Goal: Information Seeking & Learning: Learn about a topic

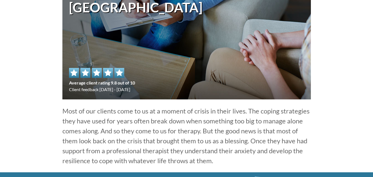
scroll to position [110, 0]
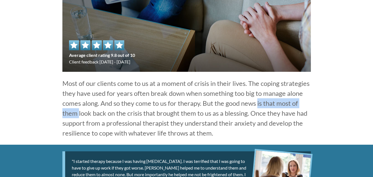
drag, startPoint x: 217, startPoint y: 106, endPoint x: 215, endPoint y: 111, distance: 5.2
click at [280, 103] on p "Most of our clients come to us at a moment of crisis in their lives. The coping…" at bounding box center [186, 108] width 249 height 60
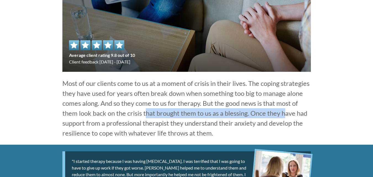
drag, startPoint x: 113, startPoint y: 114, endPoint x: 250, endPoint y: 114, distance: 136.7
click at [250, 114] on p "Most of our clients come to us at a moment of crisis in their lives. The coping…" at bounding box center [186, 108] width 249 height 60
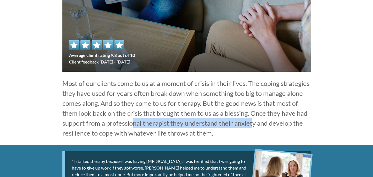
drag, startPoint x: 97, startPoint y: 126, endPoint x: 218, endPoint y: 125, distance: 121.3
click at [218, 125] on p "Most of our clients come to us at a moment of crisis in their lives. The coping…" at bounding box center [186, 108] width 249 height 60
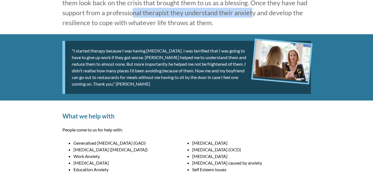
scroll to position [249, 0]
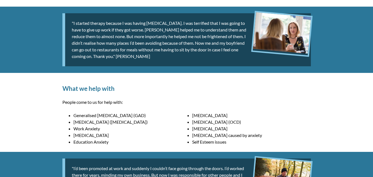
click at [94, 119] on li "[MEDICAL_DATA] ([MEDICAL_DATA])" at bounding box center [132, 122] width 119 height 7
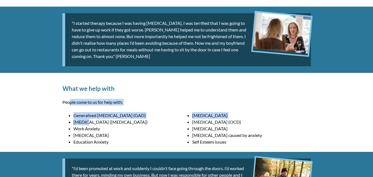
drag, startPoint x: 73, startPoint y: 119, endPoint x: 104, endPoint y: 123, distance: 30.6
click at [106, 120] on div "What we help with People come to us for help with: Generalised [MEDICAL_DATA] (…" at bounding box center [187, 112] width 262 height 79
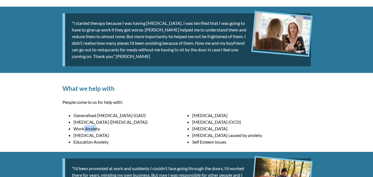
drag, startPoint x: 84, startPoint y: 130, endPoint x: 128, endPoint y: 132, distance: 43.4
click at [117, 131] on li "Work Anxiety" at bounding box center [132, 128] width 119 height 7
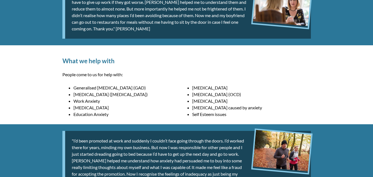
click at [196, 92] on li "[MEDICAL_DATA] (OCD)" at bounding box center [251, 94] width 119 height 7
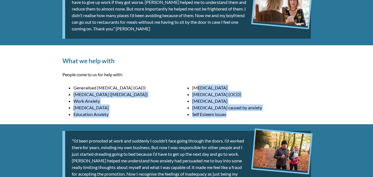
drag, startPoint x: 196, startPoint y: 87, endPoint x: 250, endPoint y: 116, distance: 61.2
click at [250, 85] on ul "Generalised [MEDICAL_DATA] (GAD) [MEDICAL_DATA] [MEDICAL_DATA] ([MEDICAL_DATA])…" at bounding box center [186, 85] width 249 height 0
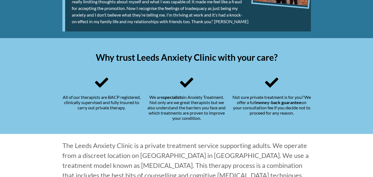
scroll to position [470, 0]
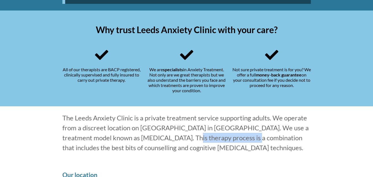
drag, startPoint x: 141, startPoint y: 138, endPoint x: 204, endPoint y: 138, distance: 63.0
click at [204, 138] on p "The Leeds Anxiety Clinic is a private treatment service supporting adults. We o…" at bounding box center [186, 133] width 249 height 40
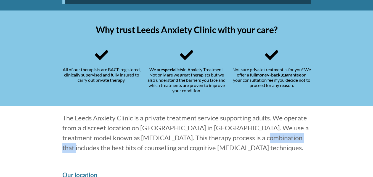
drag, startPoint x: 229, startPoint y: 136, endPoint x: 266, endPoint y: 136, distance: 37.6
click at [266, 136] on p "The Leeds Anxiety Clinic is a private treatment service supporting adults. We o…" at bounding box center [186, 133] width 249 height 40
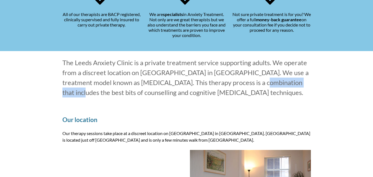
scroll to position [580, 0]
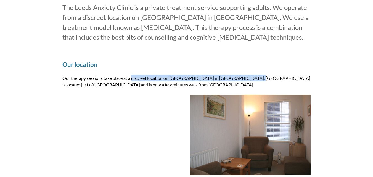
drag, startPoint x: 110, startPoint y: 81, endPoint x: 231, endPoint y: 80, distance: 120.7
click at [228, 80] on p "Our therapy sessions take place at a discreet location on [GEOGRAPHIC_DATA] in …" at bounding box center [186, 81] width 249 height 13
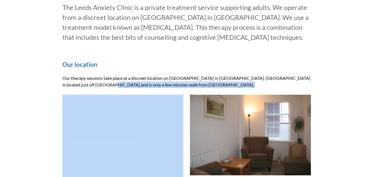
drag, startPoint x: 113, startPoint y: 90, endPoint x: 159, endPoint y: 92, distance: 46.2
click at [159, 92] on div "Our location Our therapy sessions take place at a discreet location on [GEOGRAP…" at bounding box center [187, 116] width 262 height 134
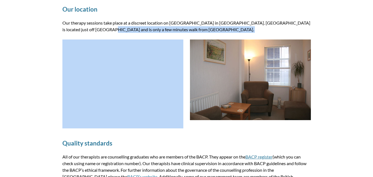
scroll to position [663, 0]
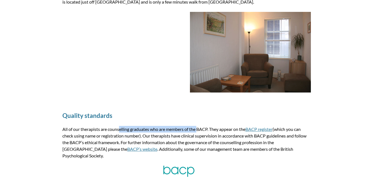
drag, startPoint x: 96, startPoint y: 127, endPoint x: 176, endPoint y: 123, distance: 80.5
click at [176, 123] on div "Quality standards All of our therapists are counselling graduates who are membe…" at bounding box center [187, 150] width 262 height 101
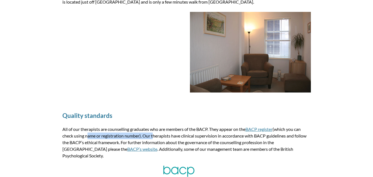
drag, startPoint x: 86, startPoint y: 135, endPoint x: 152, endPoint y: 133, distance: 66.9
click at [152, 133] on p "All of our therapists are counselling graduates who are members of the BACP. Th…" at bounding box center [186, 142] width 249 height 33
click at [189, 133] on p "All of our therapists are counselling graduates who are members of the BACP. Th…" at bounding box center [186, 142] width 249 height 33
click at [237, 136] on p "All of our therapists are counselling graduates who are members of the BACP. Th…" at bounding box center [186, 142] width 249 height 33
drag, startPoint x: 107, startPoint y: 142, endPoint x: 119, endPoint y: 142, distance: 12.2
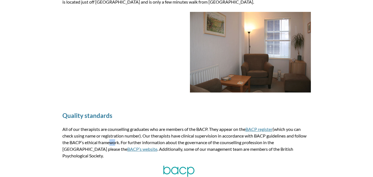
click at [117, 142] on p "All of our therapists are counselling graduates who are members of the BACP. Th…" at bounding box center [186, 142] width 249 height 33
click at [145, 140] on p "All of our therapists are counselling graduates who are members of the BACP. Th…" at bounding box center [186, 142] width 249 height 33
drag, startPoint x: 122, startPoint y: 146, endPoint x: 165, endPoint y: 145, distance: 42.6
click at [165, 145] on p "All of our therapists are counselling graduates who are members of the BACP. Th…" at bounding box center [186, 142] width 249 height 33
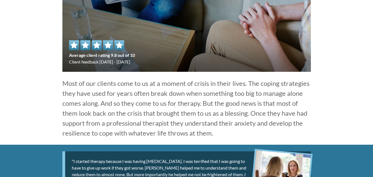
scroll to position [138, 0]
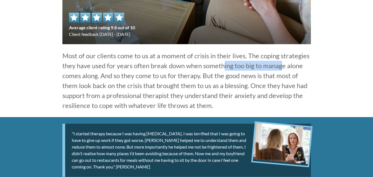
drag, startPoint x: 179, startPoint y: 62, endPoint x: 199, endPoint y: 67, distance: 19.9
click at [245, 64] on p "Most of our clients come to us at a moment of crisis in their lives. The coping…" at bounding box center [186, 81] width 249 height 60
click at [117, 68] on p "Most of our clients come to us at a moment of crisis in their lives. The coping…" at bounding box center [186, 81] width 249 height 60
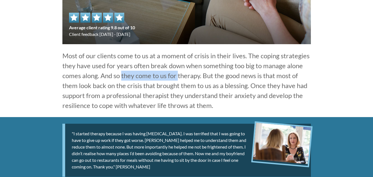
drag, startPoint x: 88, startPoint y: 80, endPoint x: 178, endPoint y: 88, distance: 91.2
click at [180, 82] on p "Most of our clients come to us at a moment of crisis in their lives. The coping…" at bounding box center [186, 81] width 249 height 60
drag, startPoint x: 162, startPoint y: 92, endPoint x: 204, endPoint y: 94, distance: 41.8
click at [201, 93] on p "Most of our clients come to us at a moment of crisis in their lives. The coping…" at bounding box center [186, 81] width 249 height 60
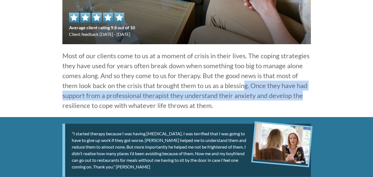
drag, startPoint x: 211, startPoint y: 88, endPoint x: 277, endPoint y: 91, distance: 65.5
click at [276, 91] on p "Most of our clients come to us at a moment of crisis in their lives. The coping…" at bounding box center [186, 81] width 249 height 60
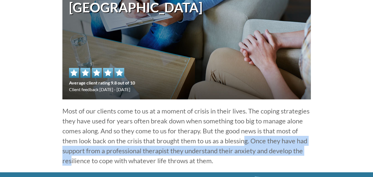
scroll to position [55, 0]
